Goal: Information Seeking & Learning: Learn about a topic

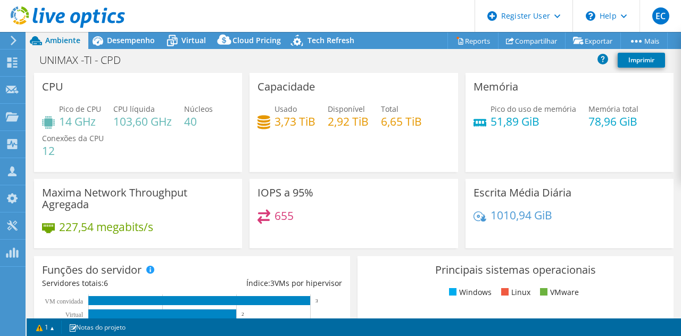
select select "USD"
click at [416, 11] on header "EC Usuário Dell [PERSON_NAME] [EMAIL_ADDRESS][PERSON_NAME][DOMAIN_NAME] Dell My…" at bounding box center [340, 16] width 681 height 32
click at [589, 125] on h4 "78,96 GiB" at bounding box center [614, 121] width 50 height 12
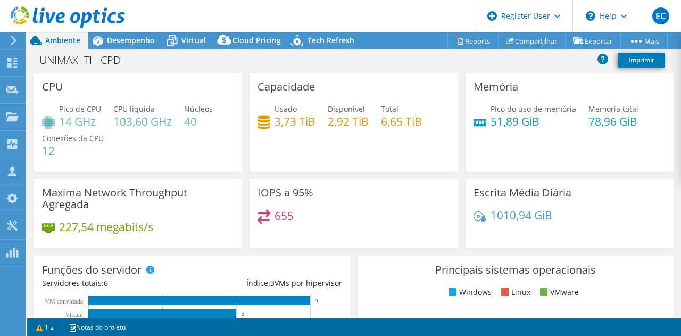
click at [552, 128] on div "Pico do uso de memória 51,89 GiB Memória total 78,96 GiB" at bounding box center [570, 120] width 192 height 35
drag, startPoint x: 588, startPoint y: 122, endPoint x: 602, endPoint y: 121, distance: 14.4
click at [602, 121] on h4 "78,96 GiB" at bounding box center [614, 121] width 50 height 12
drag, startPoint x: 531, startPoint y: 123, endPoint x: 524, endPoint y: 129, distance: 8.7
click at [524, 129] on div "Pico do uso de memória 51,89 GiB Memória total 78,96 GiB" at bounding box center [570, 120] width 192 height 35
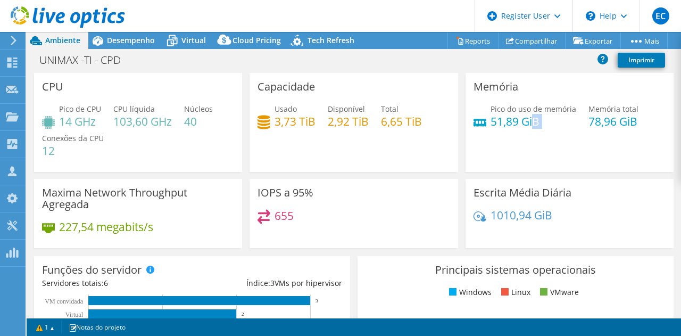
click at [524, 129] on div "Pico do uso de memória 51,89 GiB Memória total 78,96 GiB" at bounding box center [570, 120] width 192 height 35
drag, startPoint x: 629, startPoint y: 121, endPoint x: 491, endPoint y: 117, distance: 137.9
click at [491, 117] on div "Pico do uso de memória 51,89 GiB Memória total 78,96 GiB" at bounding box center [570, 120] width 192 height 35
click at [491, 117] on h4 "51,89 GiB" at bounding box center [534, 121] width 86 height 12
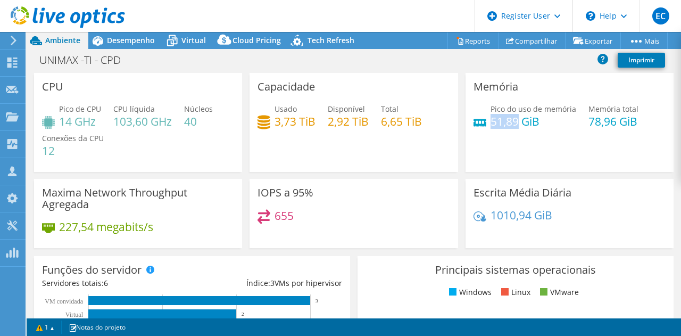
click at [515, 124] on h4 "51,89 GiB" at bounding box center [534, 121] width 86 height 12
drag, startPoint x: 488, startPoint y: 121, endPoint x: 569, endPoint y: 121, distance: 81.4
click at [569, 121] on div "Pico do uso de memória 51,89 GiB Memória total 78,96 GiB" at bounding box center [570, 120] width 192 height 35
click at [277, 219] on h4 "655" at bounding box center [284, 216] width 19 height 12
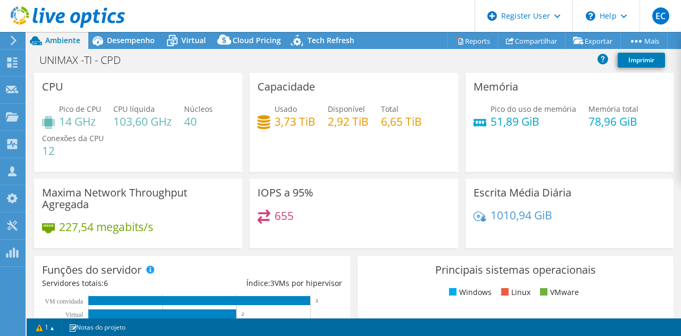
click at [79, 231] on h4 "227,54 megabits/s" at bounding box center [106, 227] width 94 height 12
click at [146, 125] on h4 "103,60 GHz" at bounding box center [142, 121] width 59 height 12
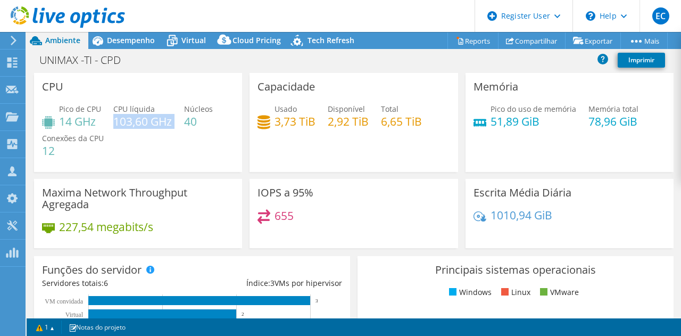
click at [146, 125] on h4 "103,60 GHz" at bounding box center [142, 121] width 59 height 12
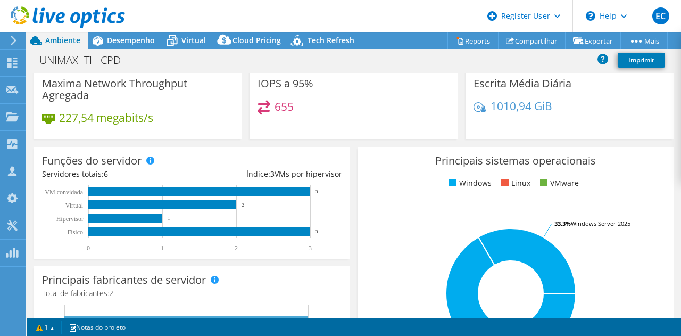
scroll to position [107, 0]
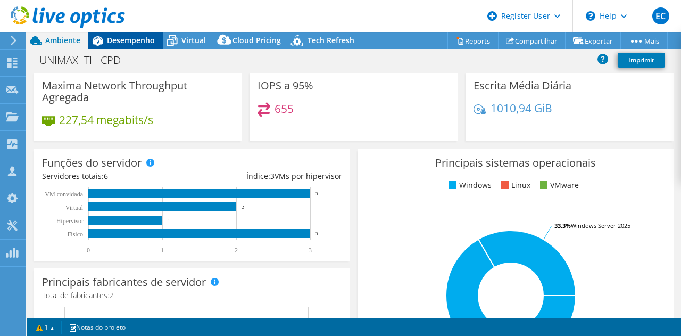
click at [125, 38] on span "Desempenho" at bounding box center [131, 40] width 48 height 10
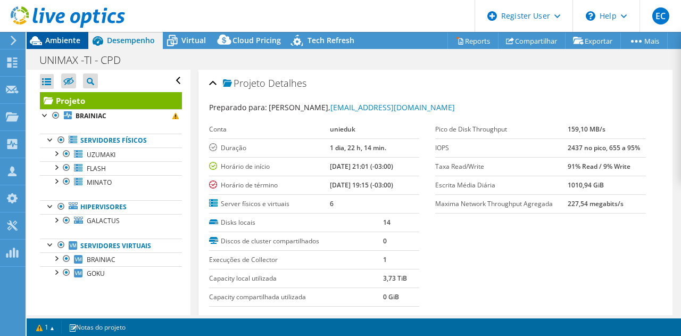
click at [54, 37] on span "Ambiente" at bounding box center [62, 40] width 35 height 10
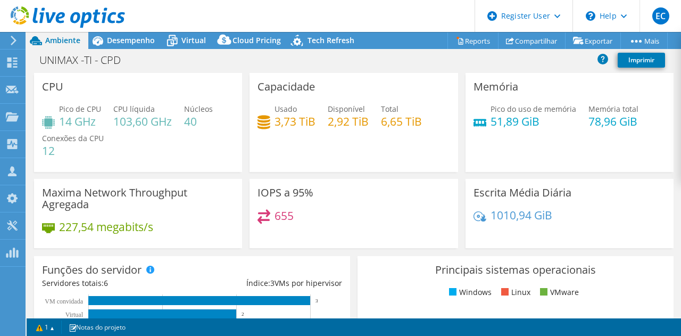
click at [589, 124] on h4 "78,96 GiB" at bounding box center [614, 121] width 50 height 12
